Goal: Find specific page/section

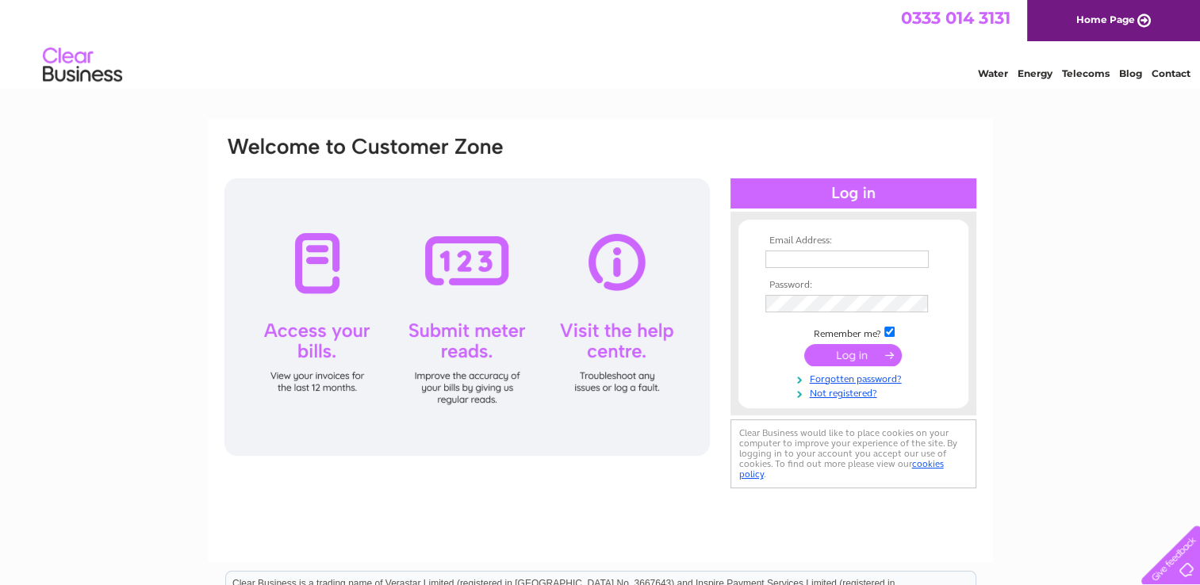
type input "myszek1977x1977@tlen.pl"
click at [862, 352] on input "submit" at bounding box center [853, 355] width 98 height 22
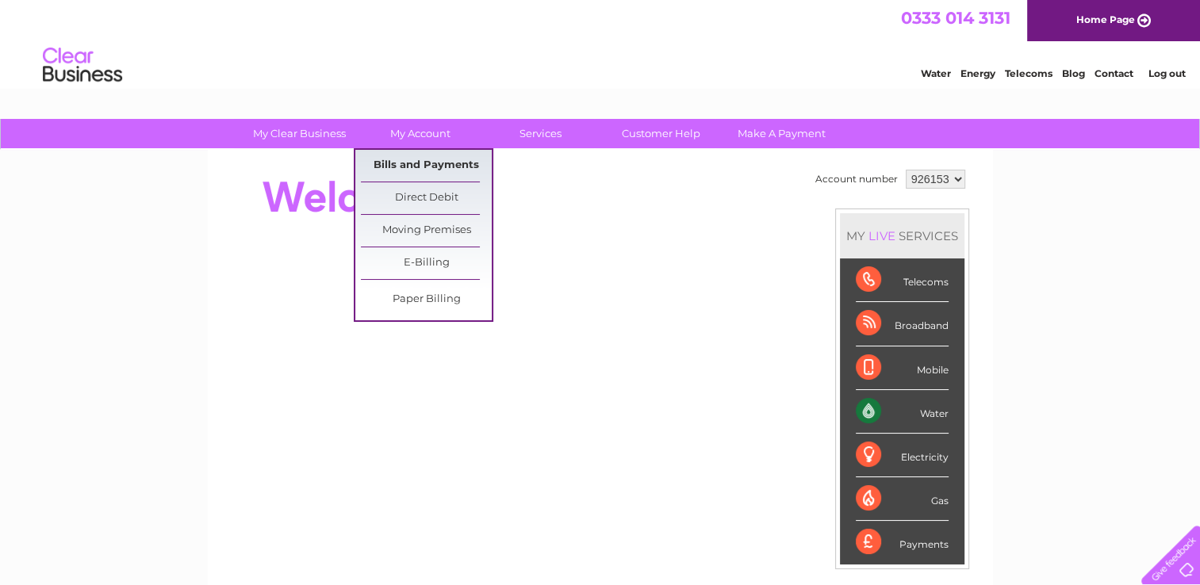
click at [412, 162] on link "Bills and Payments" at bounding box center [426, 166] width 131 height 32
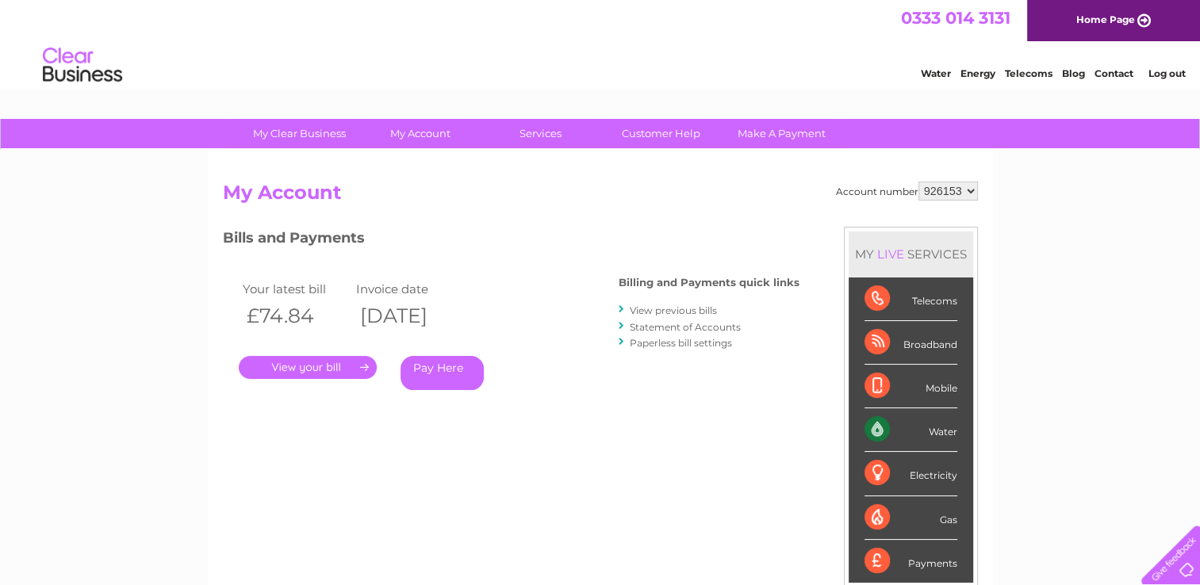
click at [663, 313] on link "View previous bills" at bounding box center [673, 311] width 87 height 12
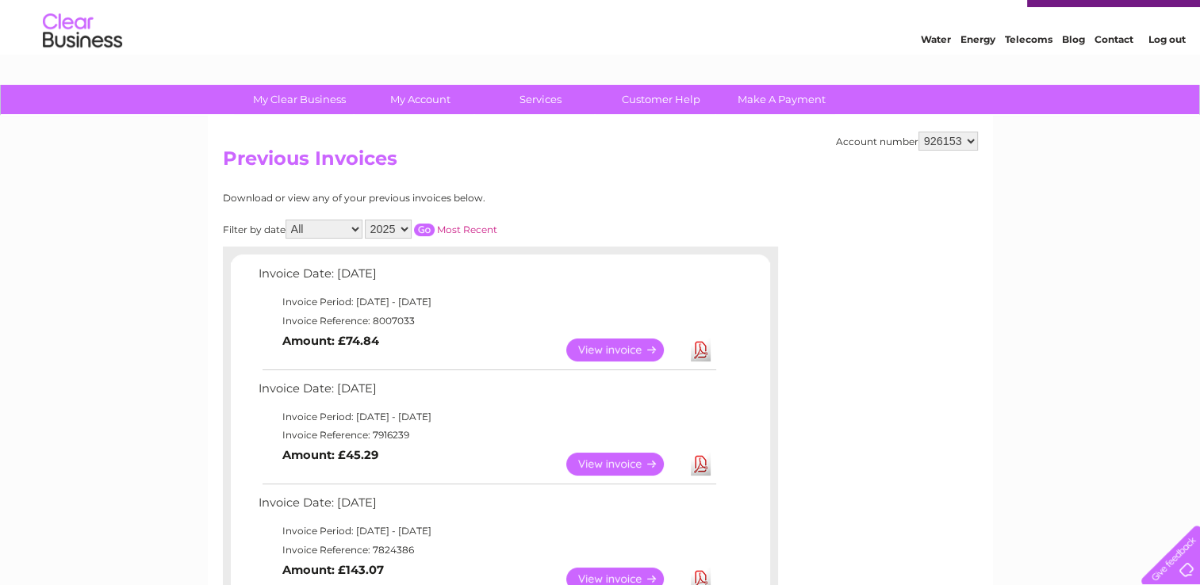
scroll to position [32, 0]
